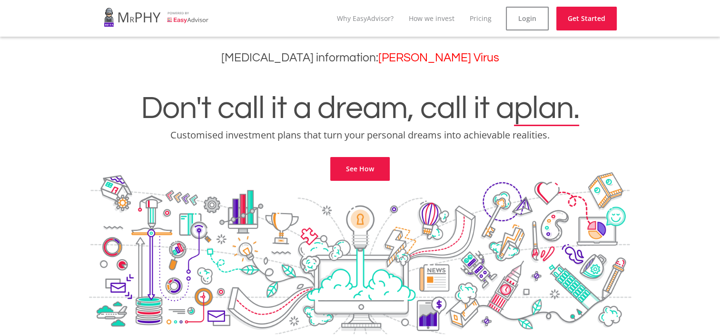
click at [517, 17] on link "Login" at bounding box center [527, 19] width 43 height 24
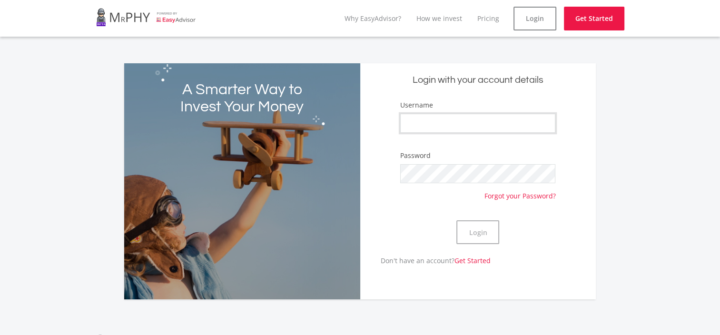
click at [489, 129] on input "Username" at bounding box center [477, 123] width 155 height 19
type input "Houseofkemp"
click at [638, 104] on div "A Smarter Way to Invest Your Money Login with your account details Username Hou…" at bounding box center [360, 176] width 720 height 248
click at [481, 232] on button "Login" at bounding box center [477, 232] width 43 height 24
